Goal: Information Seeking & Learning: Learn about a topic

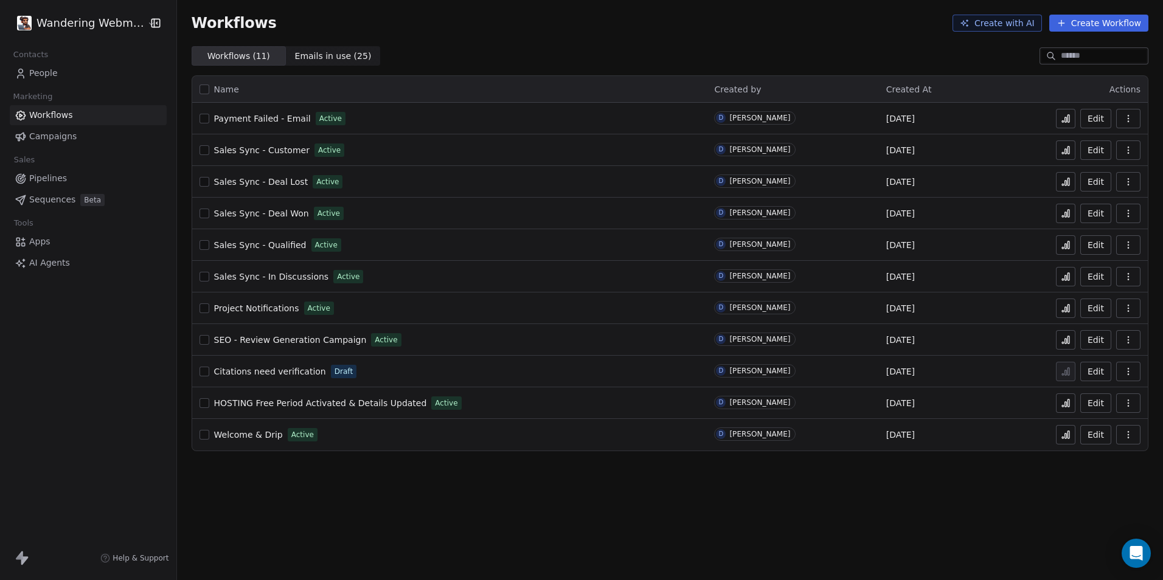
click at [47, 75] on span "People" at bounding box center [43, 73] width 29 height 13
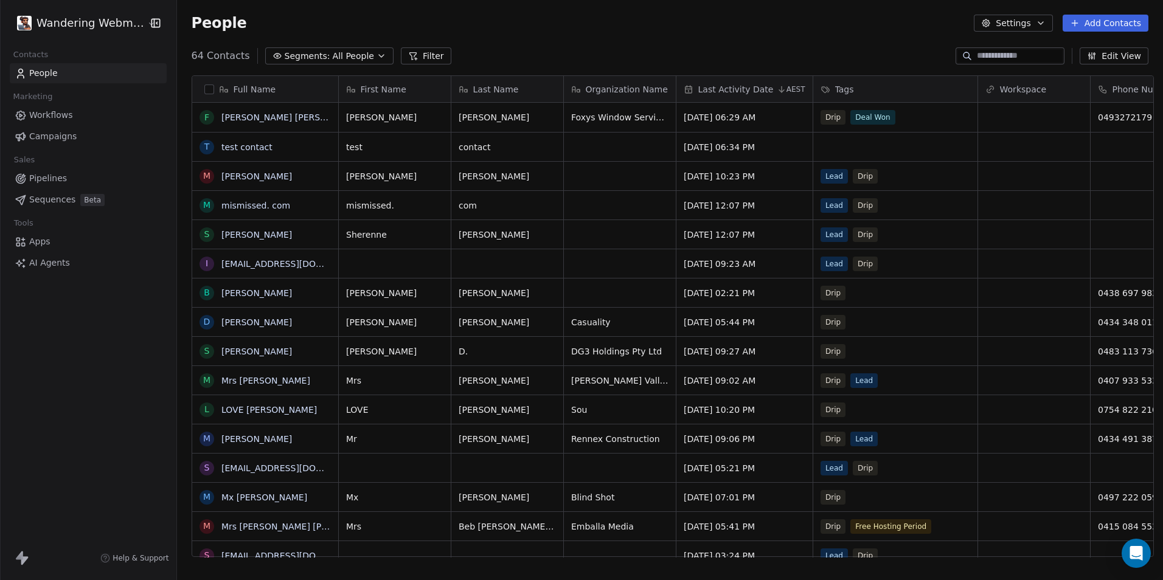
scroll to position [501, 983]
click at [247, 117] on link "[PERSON_NAME] [PERSON_NAME]" at bounding box center [293, 118] width 144 height 10
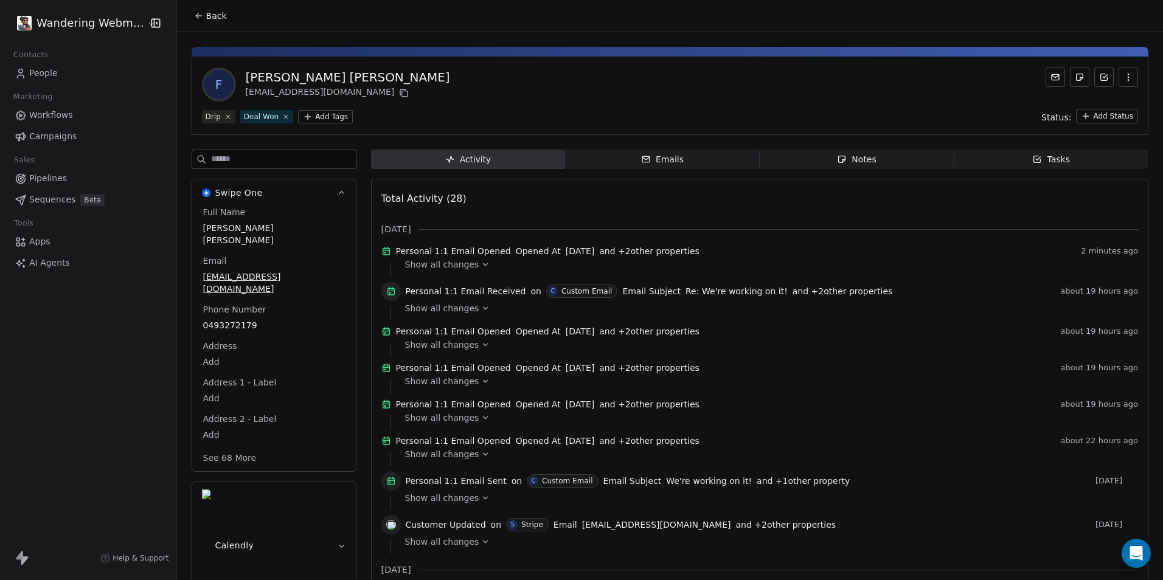
click at [733, 161] on span "Emails Emails" at bounding box center [662, 159] width 195 height 19
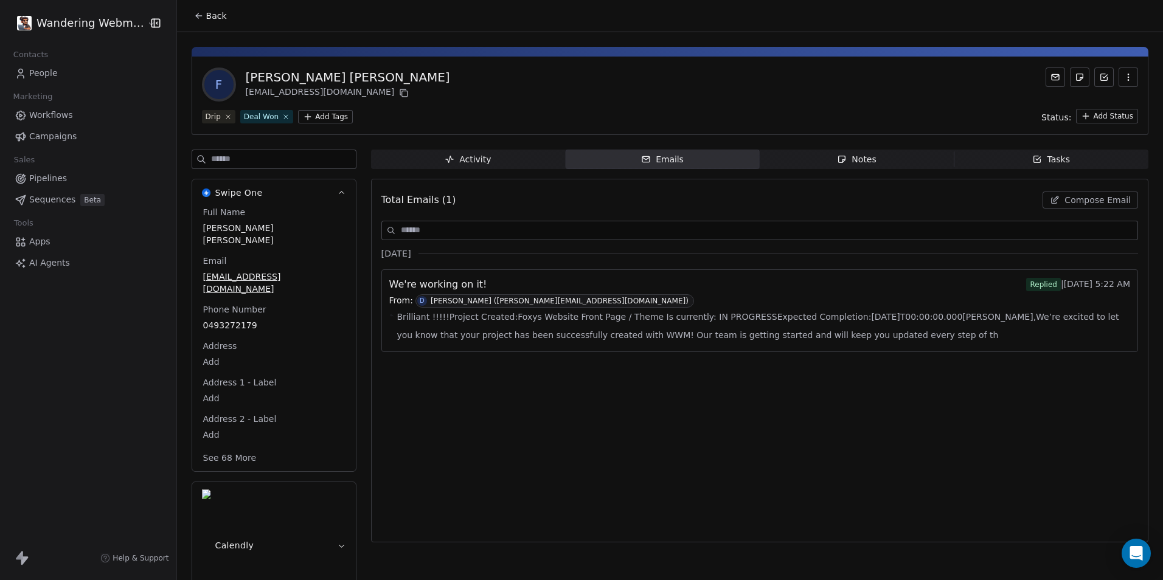
click at [481, 166] on div "Activity" at bounding box center [468, 159] width 46 height 13
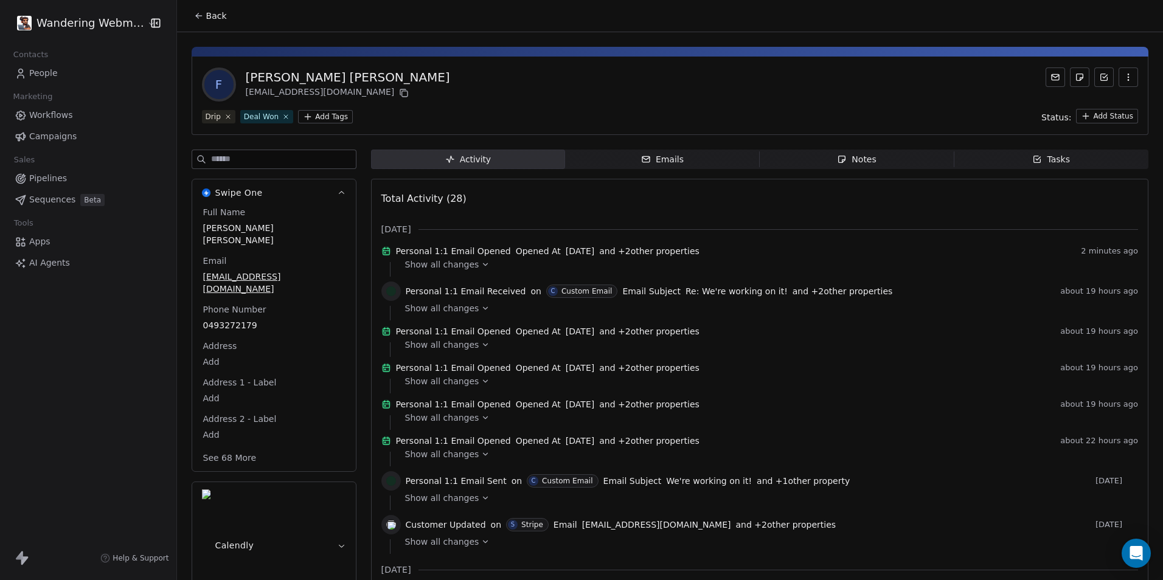
click at [852, 163] on div "Notes" at bounding box center [856, 159] width 39 height 13
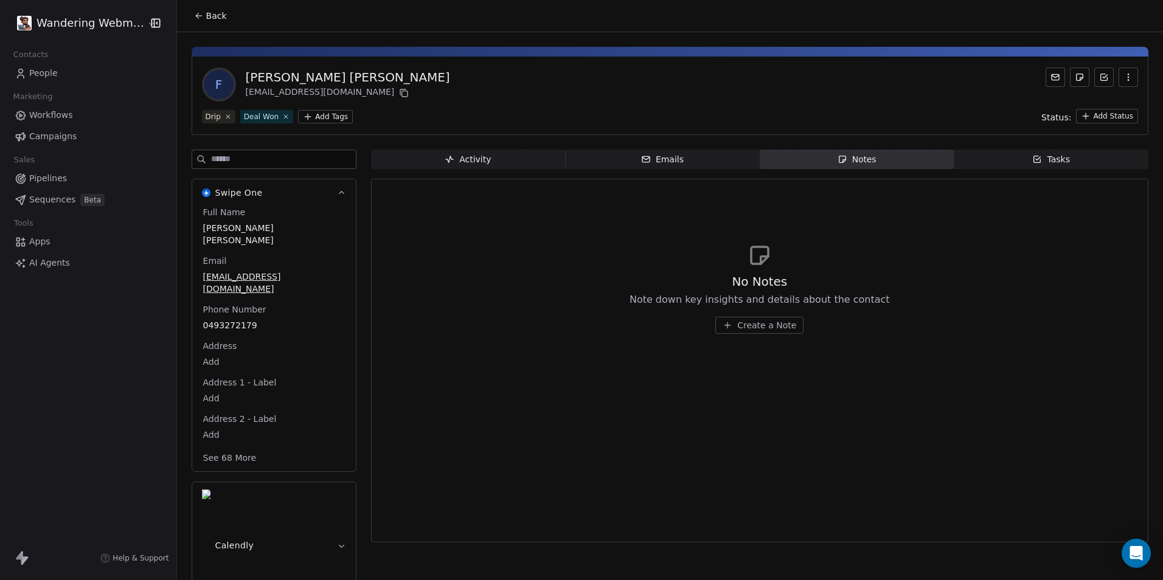
click at [36, 174] on span "Pipelines" at bounding box center [48, 178] width 38 height 13
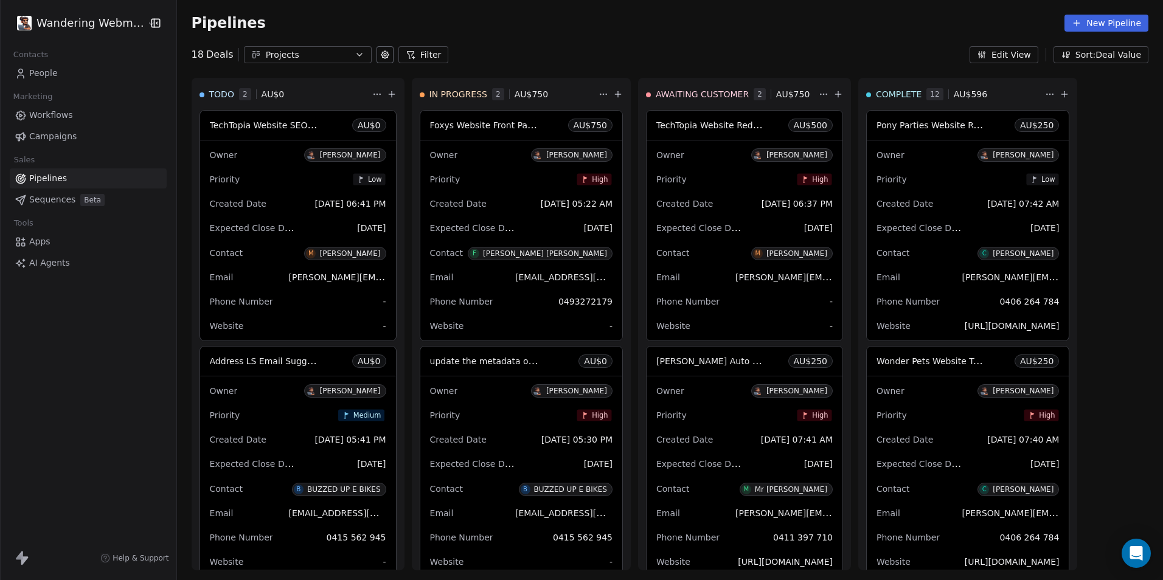
click at [506, 251] on div "Contact F [PERSON_NAME] [PERSON_NAME]" at bounding box center [521, 253] width 183 height 20
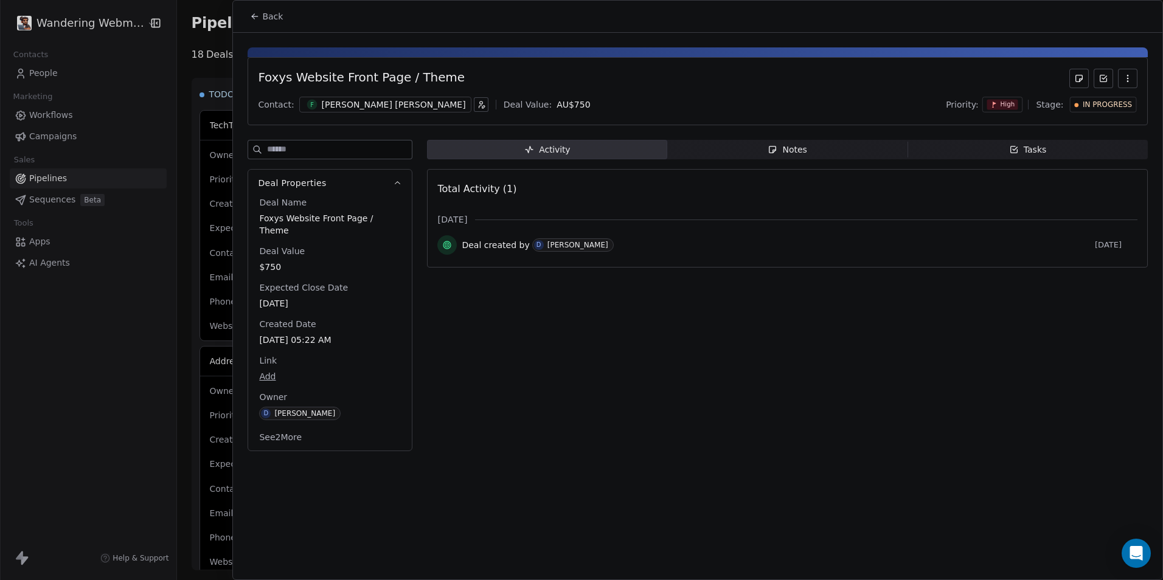
click at [835, 156] on span "Notes Notes" at bounding box center [788, 149] width 240 height 19
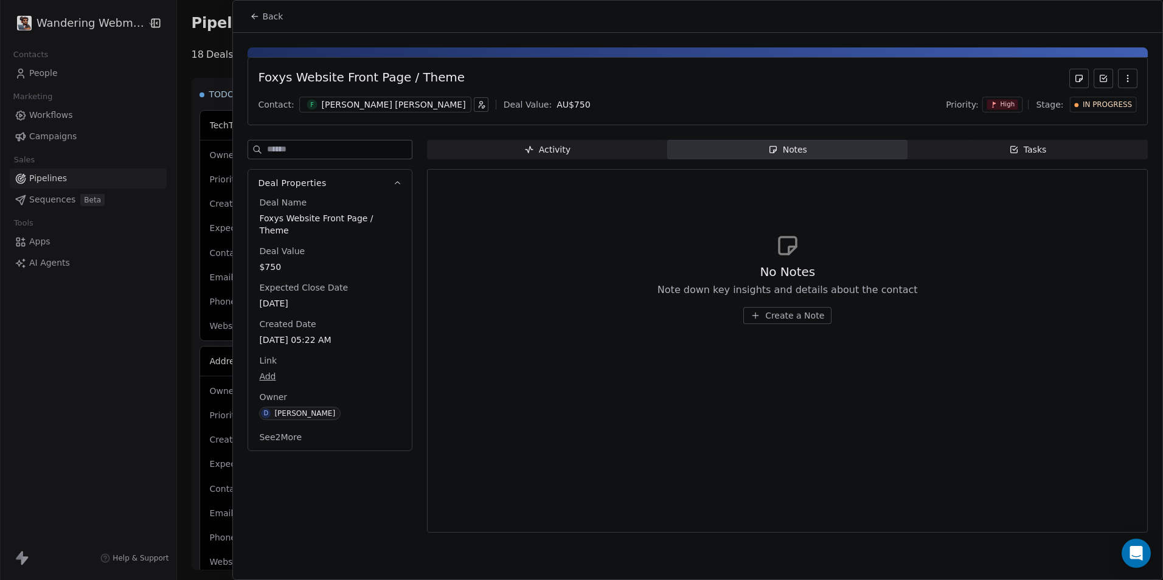
click at [176, 189] on div at bounding box center [581, 290] width 1163 height 580
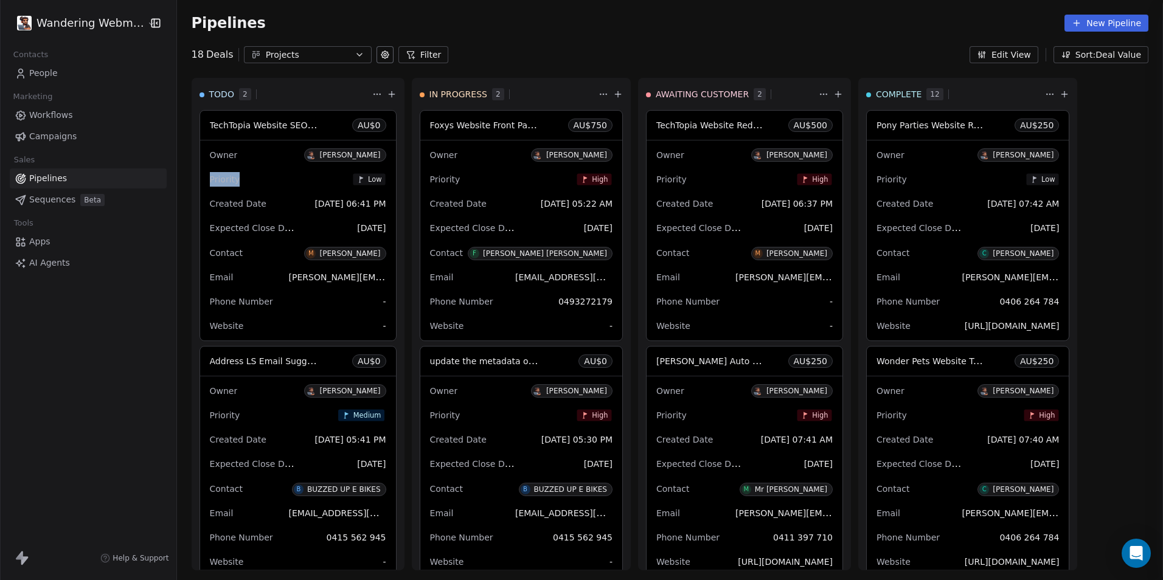
click at [177, 189] on div "TODO 2 TechTopia Website SEO Review AU$ 0 Owner [PERSON_NAME] Priority Low Crea…" at bounding box center [635, 329] width 916 height 503
click at [49, 69] on span "People" at bounding box center [43, 73] width 29 height 13
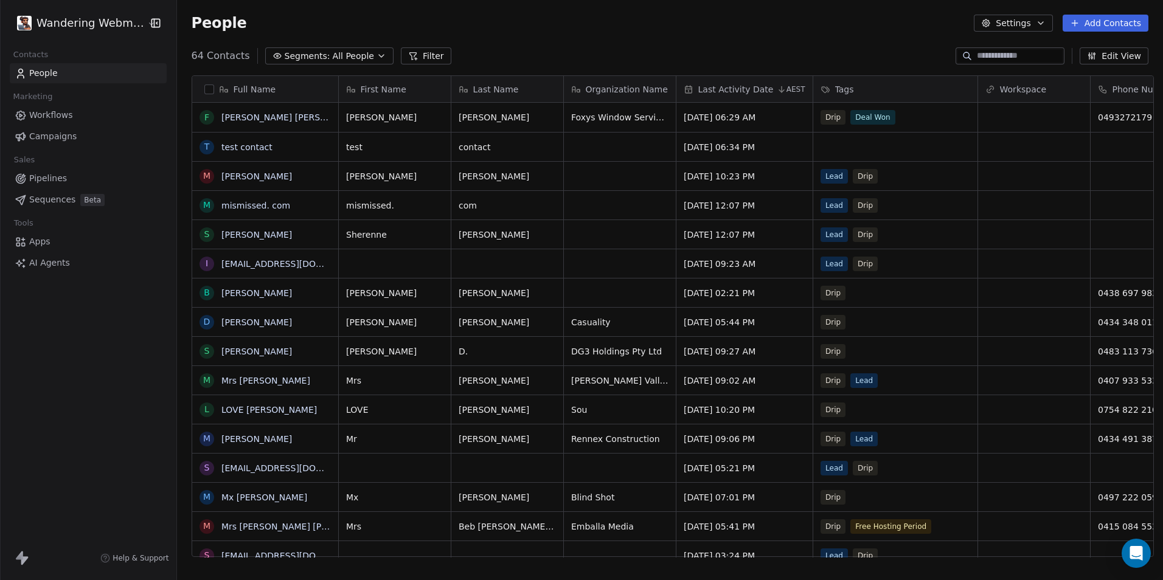
scroll to position [501, 983]
click at [231, 120] on link "[PERSON_NAME] [PERSON_NAME]" at bounding box center [293, 118] width 144 height 10
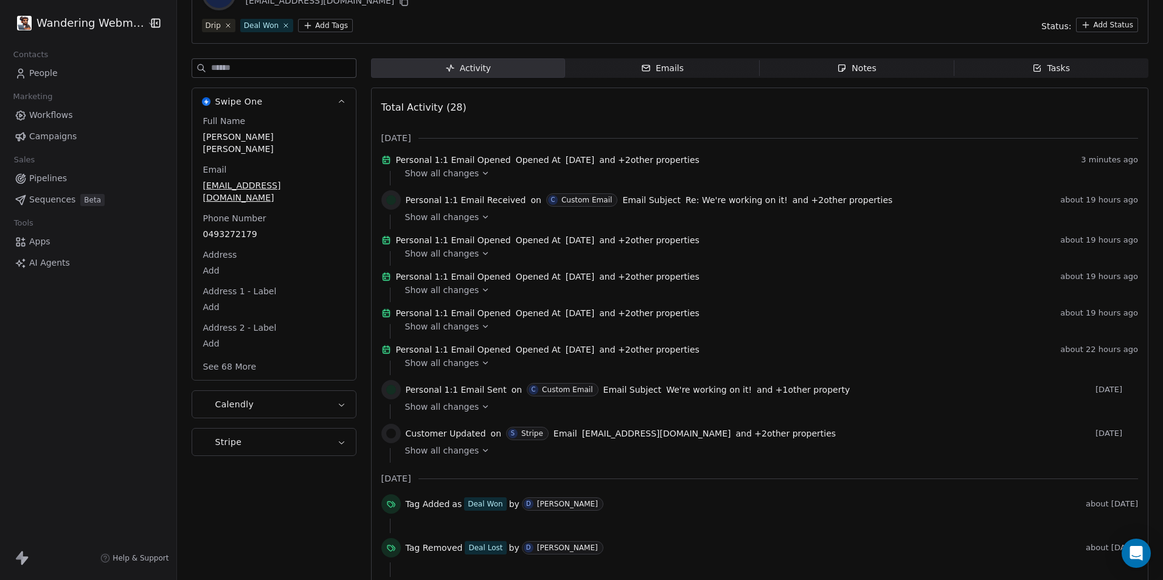
scroll to position [122, 0]
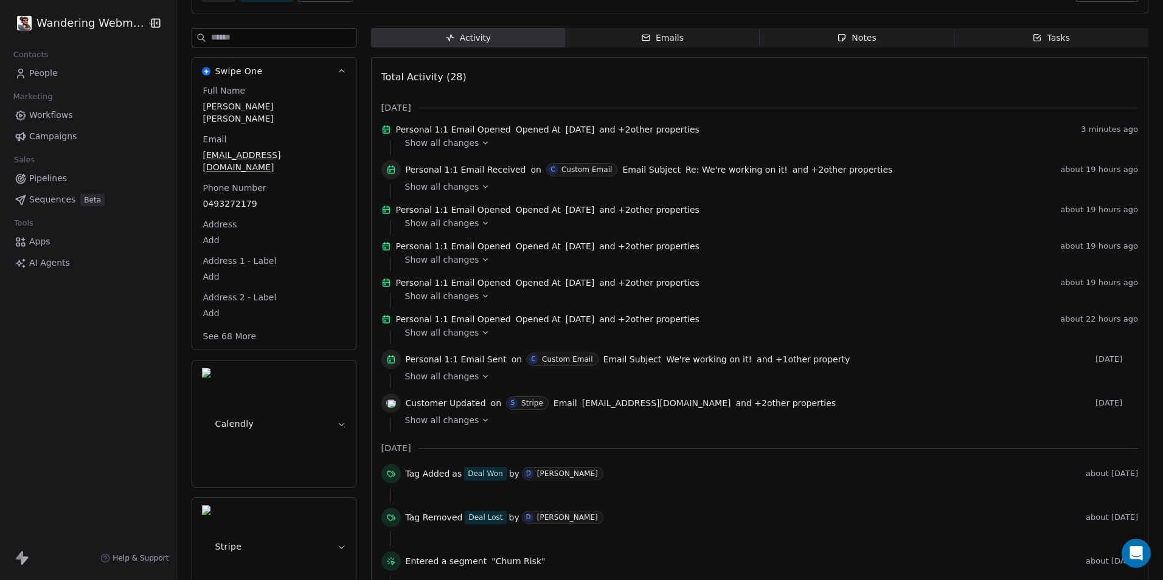
click at [237, 326] on button "See 68 More" at bounding box center [230, 337] width 68 height 22
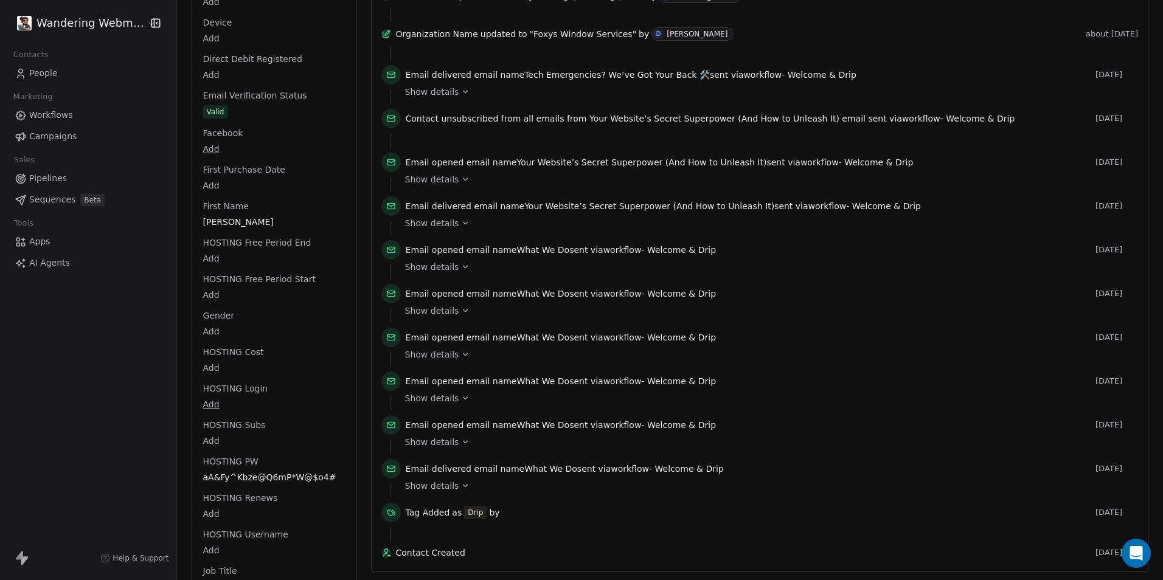
scroll to position [1034, 0]
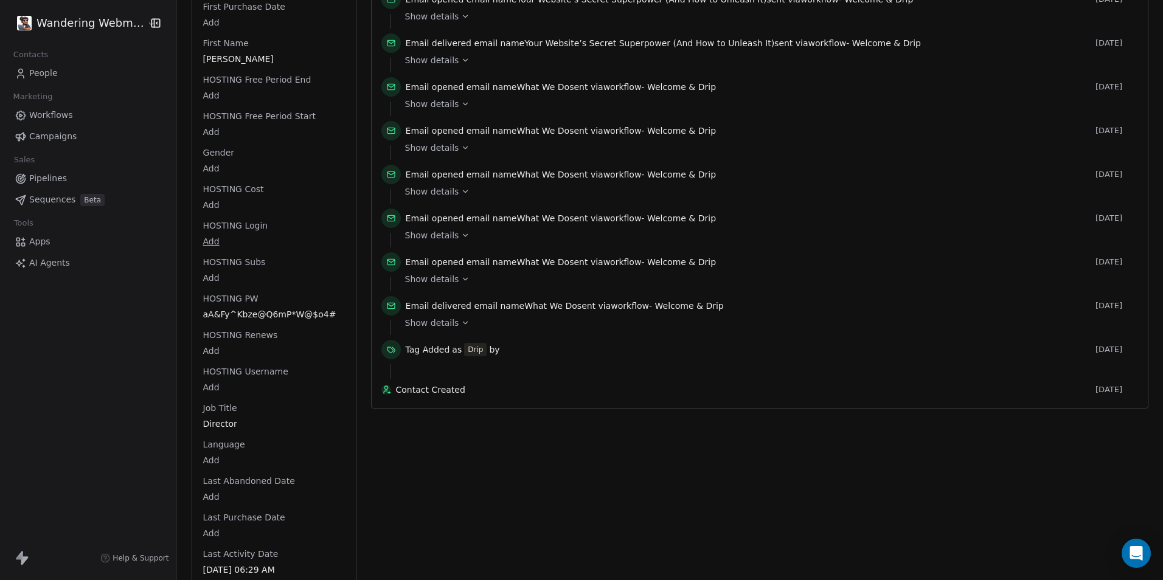
click at [252, 309] on span "aA&Fy^Kbze@Q6mP*W@$o4#" at bounding box center [274, 315] width 142 height 12
click at [257, 309] on span "aA&Fy^Kbze@Q6mP*W@$o4#" at bounding box center [274, 315] width 141 height 12
click at [257, 289] on textarea "**********" at bounding box center [263, 302] width 135 height 38
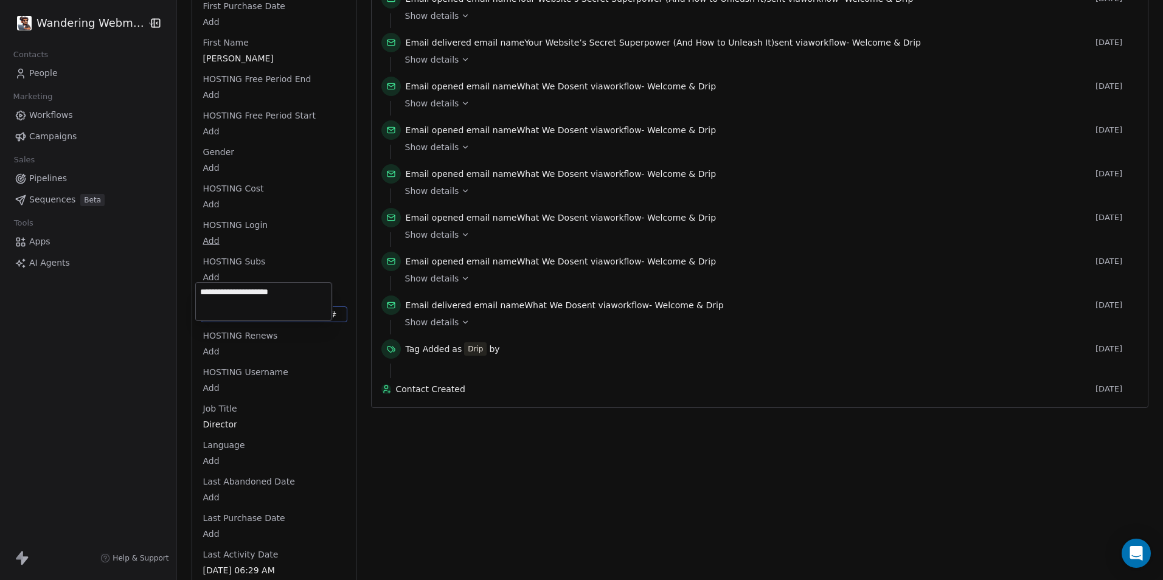
click at [305, 371] on html "Wandering Webmaster Contacts People Marketing Workflows Campaigns Sales Pipelin…" at bounding box center [581, 290] width 1163 height 580
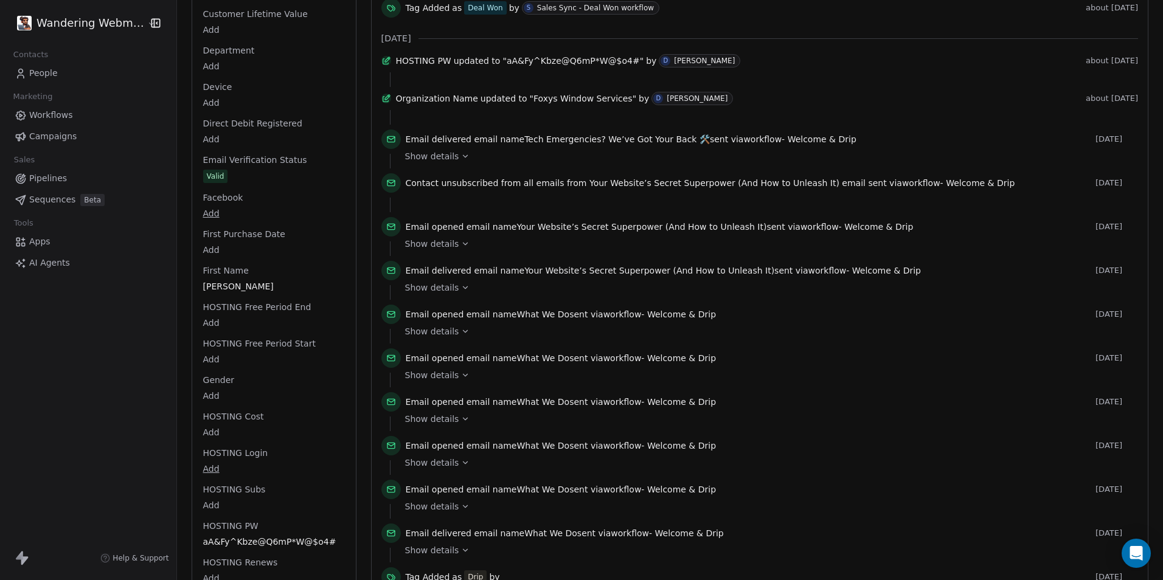
scroll to position [852, 0]
